Goal: Information Seeking & Learning: Learn about a topic

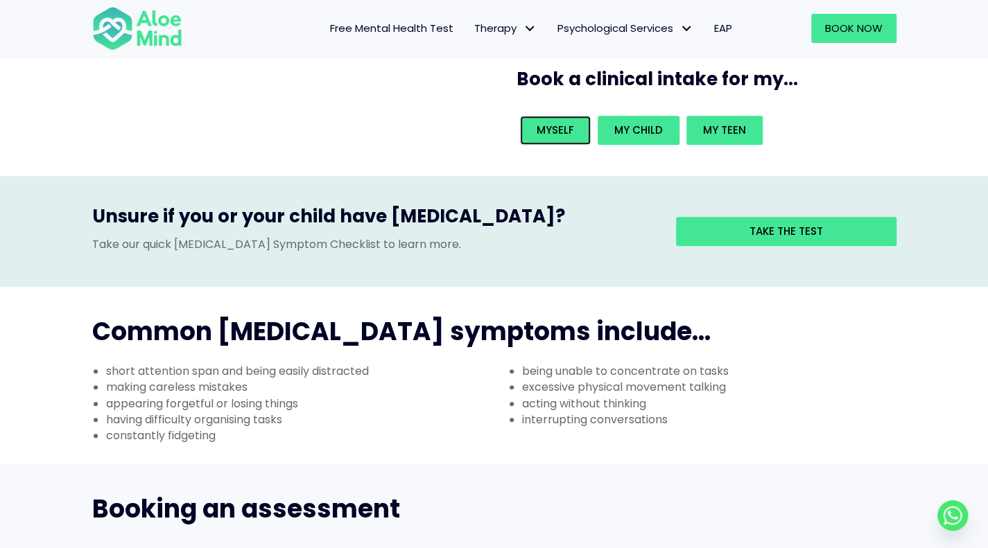
scroll to position [323, 0]
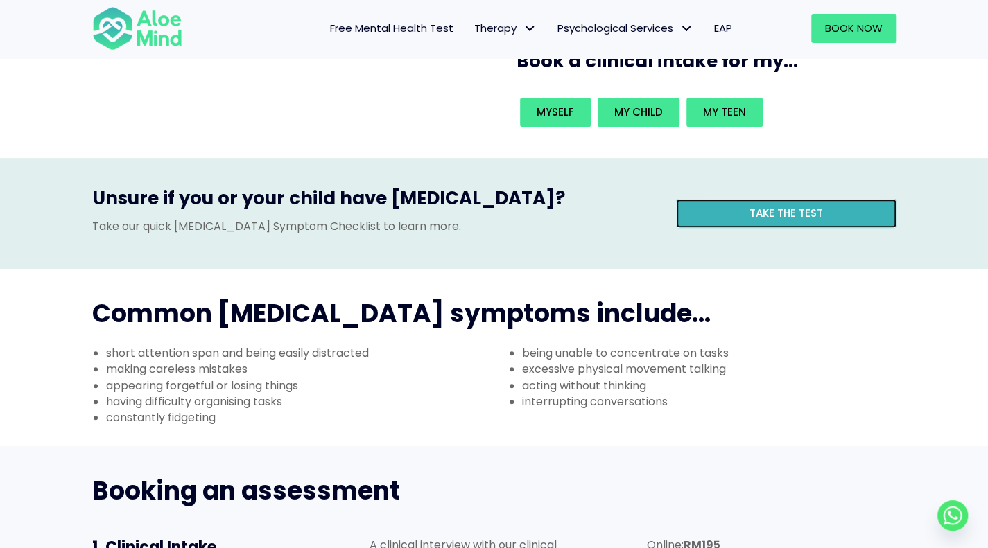
click at [761, 206] on span "Take the test" at bounding box center [785, 213] width 73 height 15
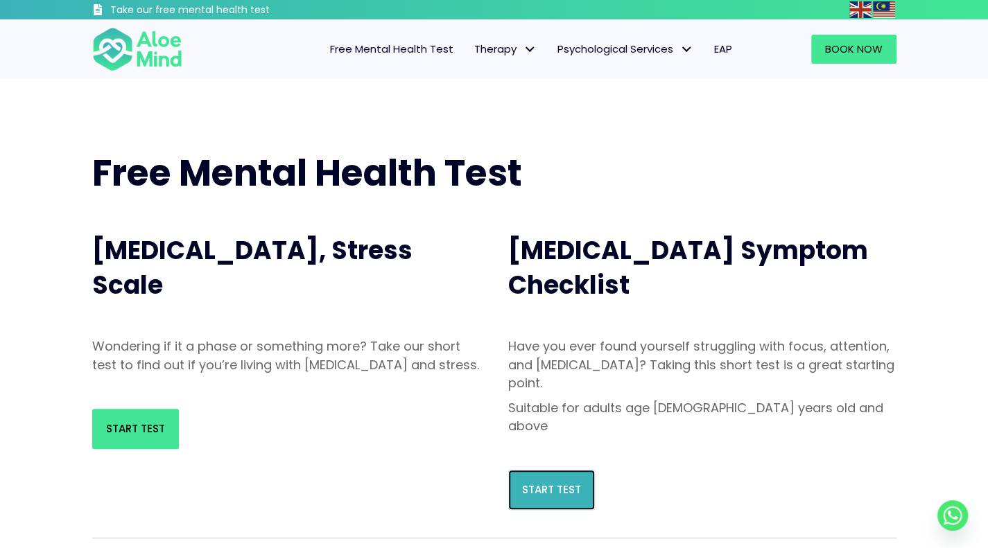
click at [530, 482] on span "Start Test" at bounding box center [551, 489] width 59 height 15
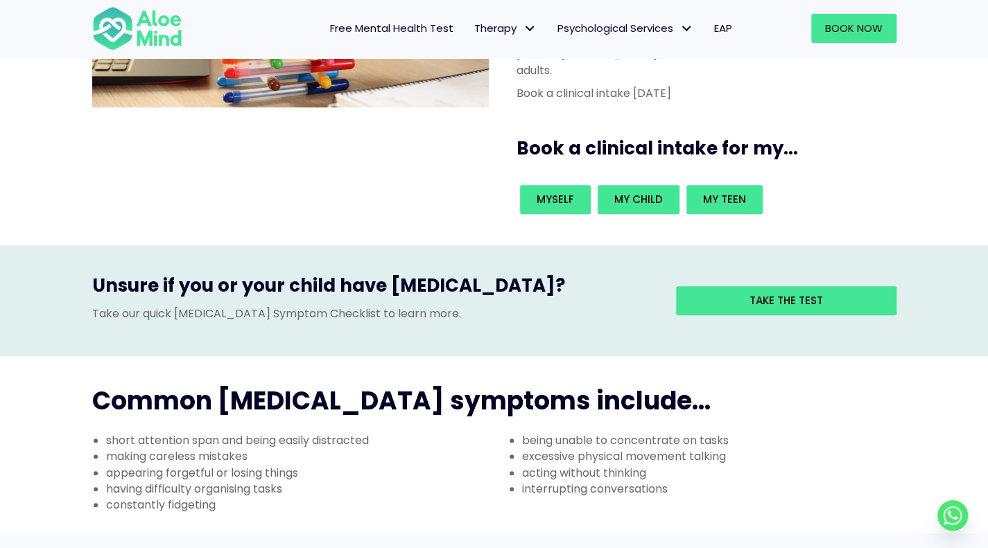
scroll to position [323, 0]
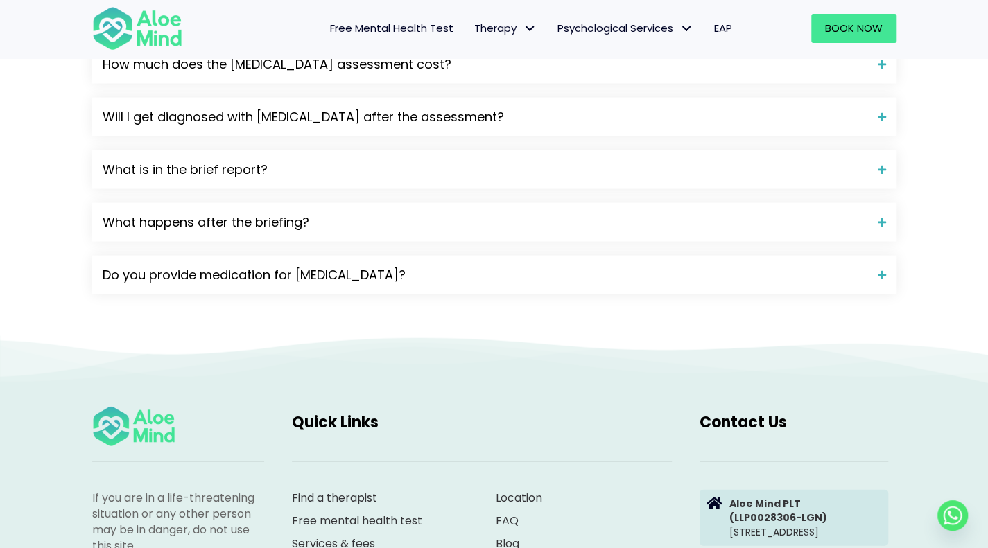
scroll to position [1653, 0]
click at [685, 256] on div "Do you provide medication for [MEDICAL_DATA]?" at bounding box center [494, 275] width 804 height 39
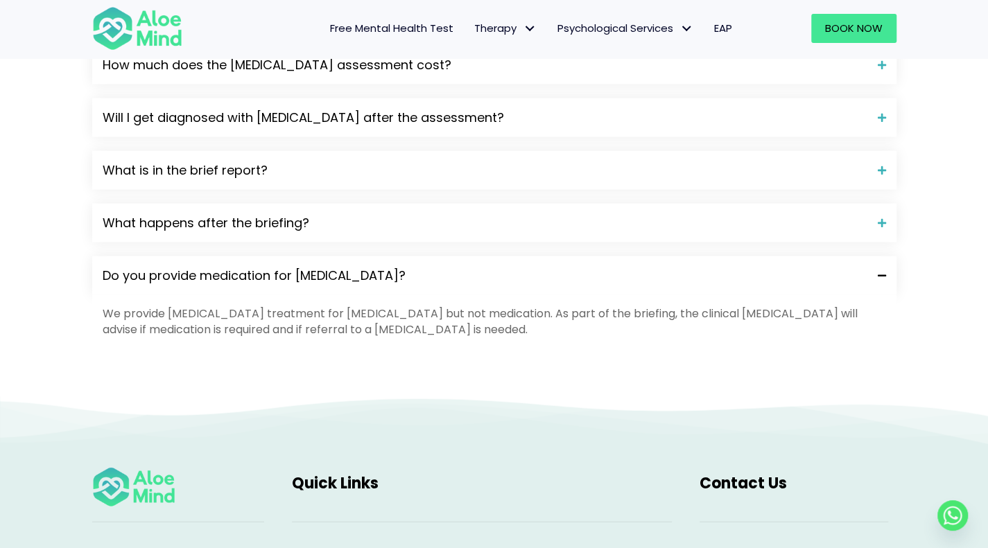
click at [657, 267] on span "Do you provide medication for [MEDICAL_DATA]?" at bounding box center [485, 276] width 765 height 18
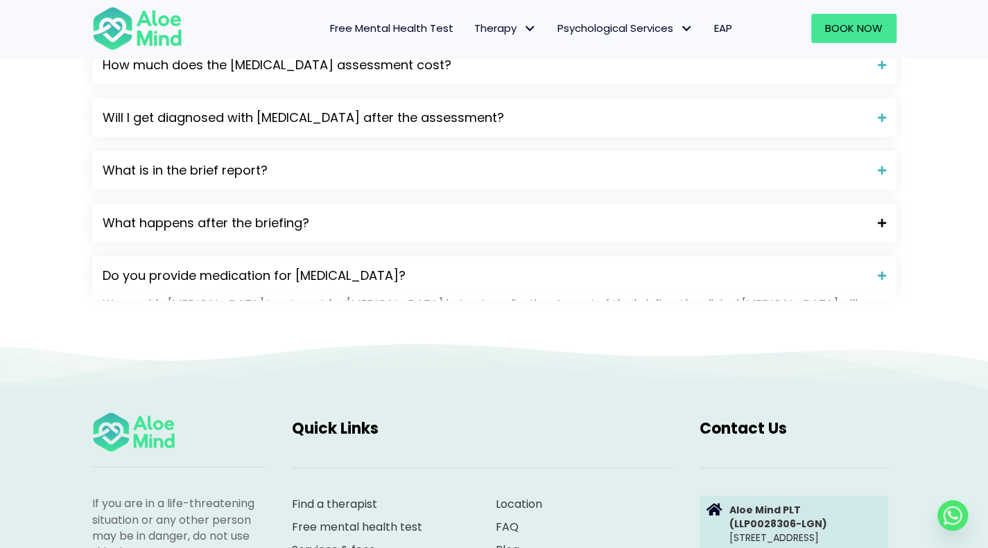
click at [675, 214] on span "What happens after the briefing?" at bounding box center [485, 223] width 765 height 18
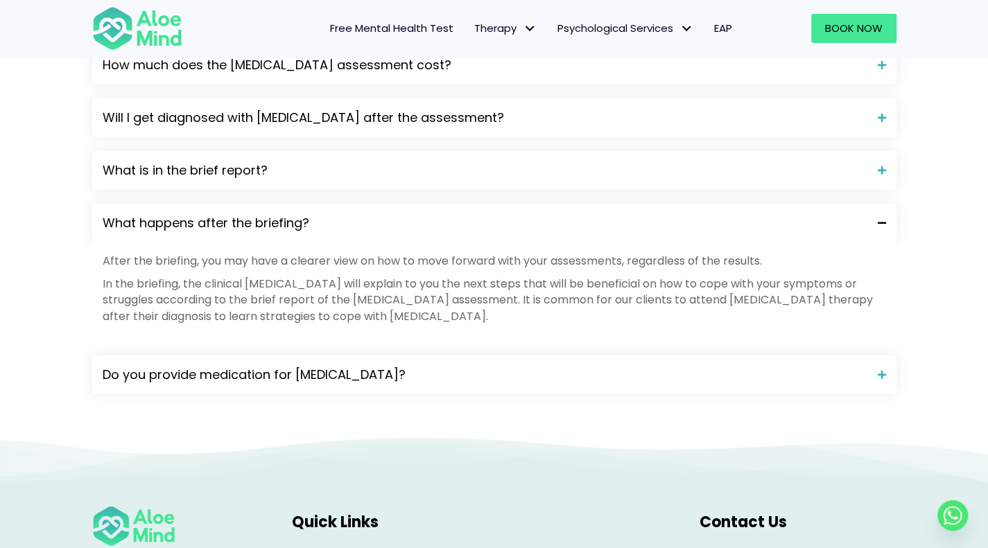
click at [675, 214] on span "What happens after the briefing?" at bounding box center [485, 223] width 765 height 18
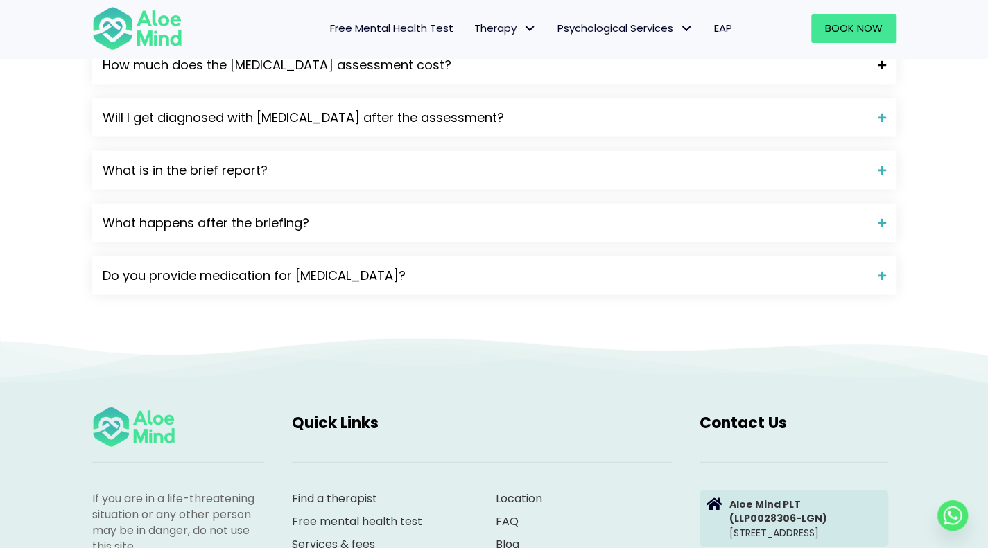
scroll to position [1492, 0]
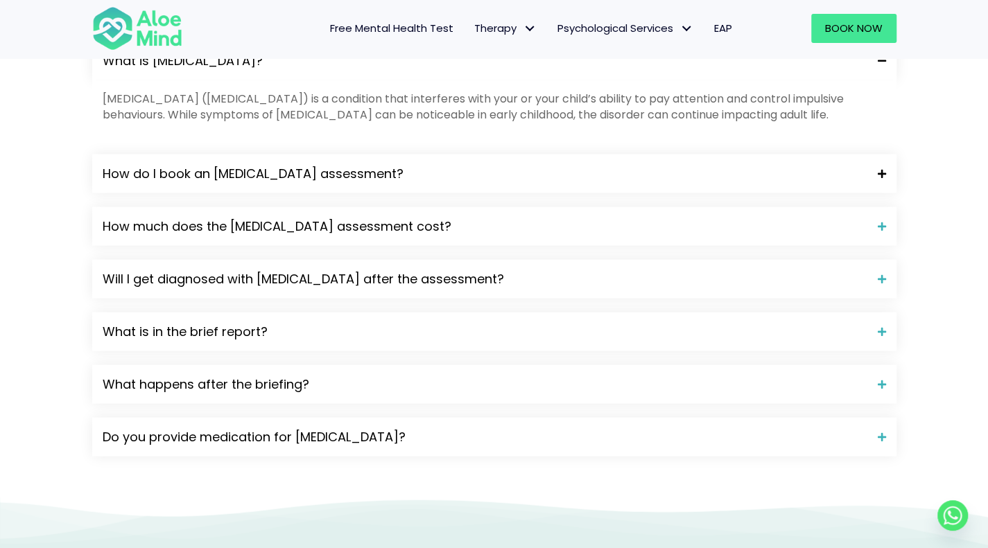
click at [311, 165] on span "How do I book an [MEDICAL_DATA] assessment?" at bounding box center [485, 174] width 765 height 18
